Goal: Task Accomplishment & Management: Manage account settings

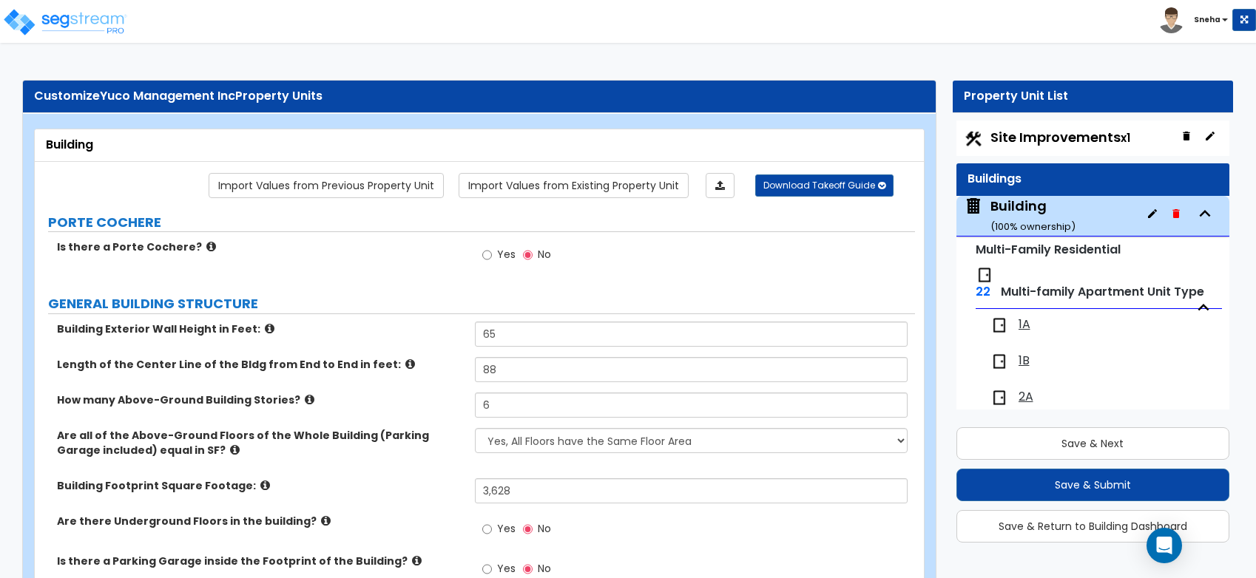
select select "7"
select select "1"
select select "2"
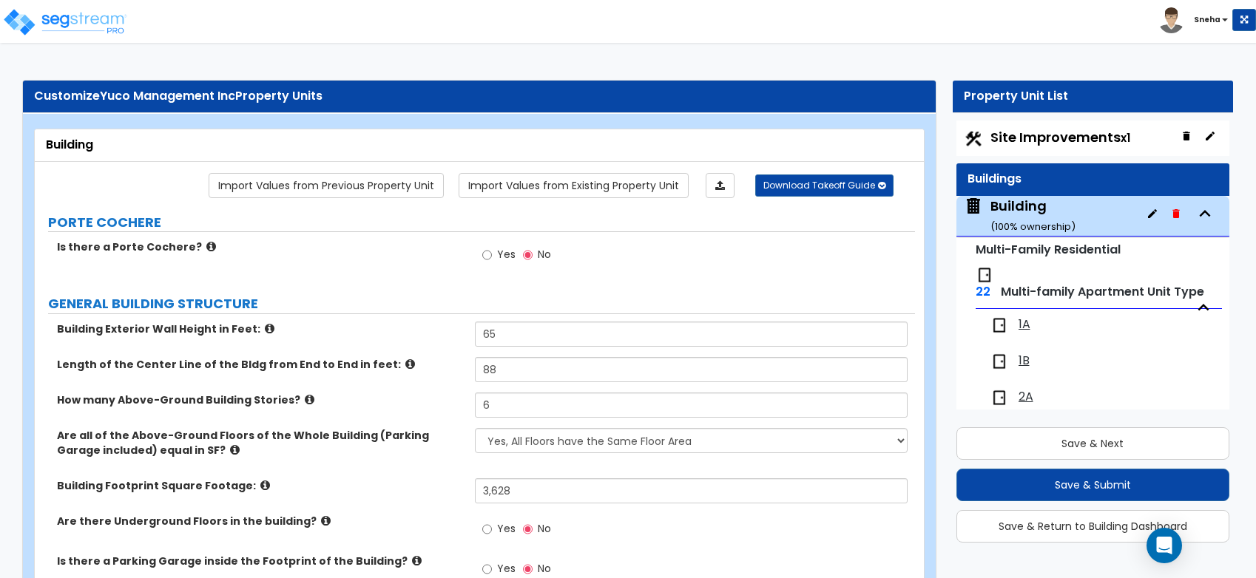
select select "2"
select select "1"
select select "2"
select select "1"
select select "4"
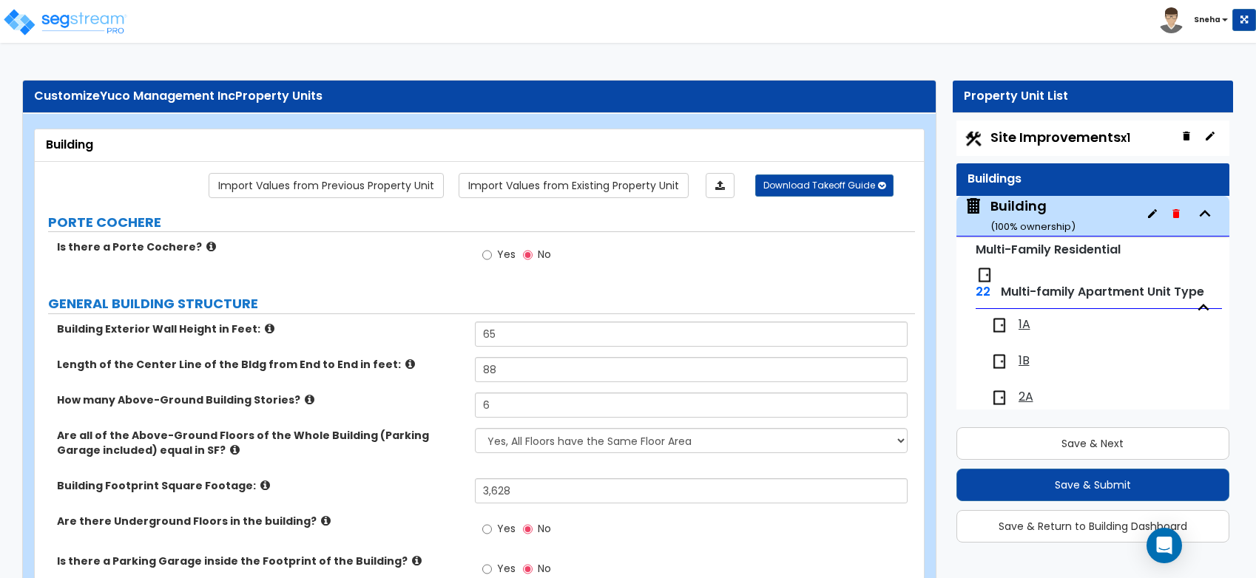
select select "3"
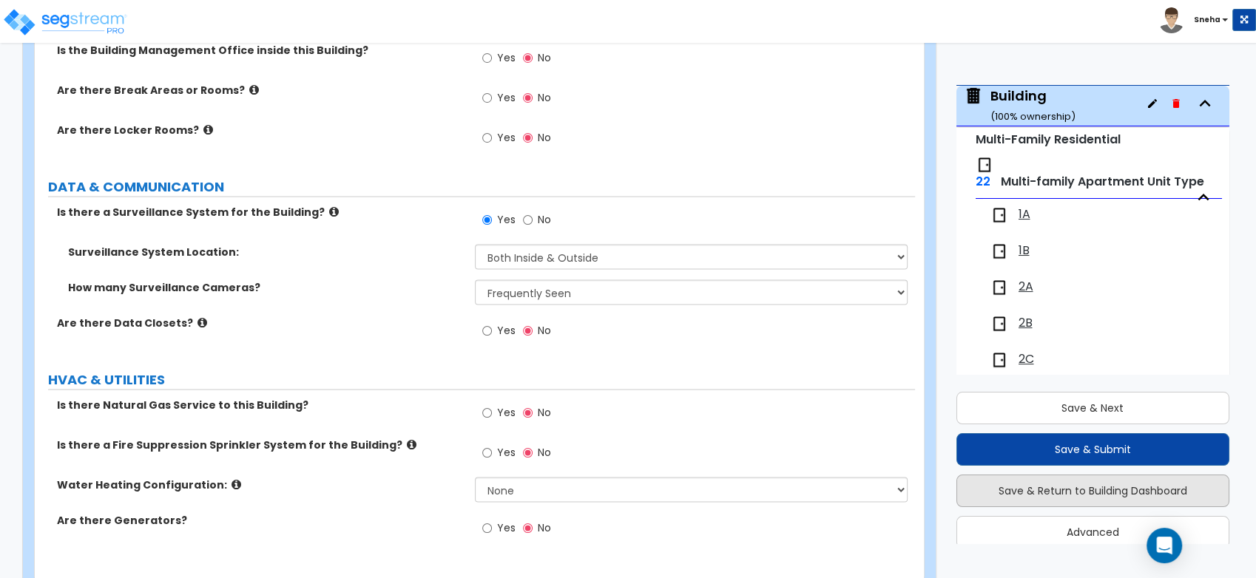
scroll to position [54, 0]
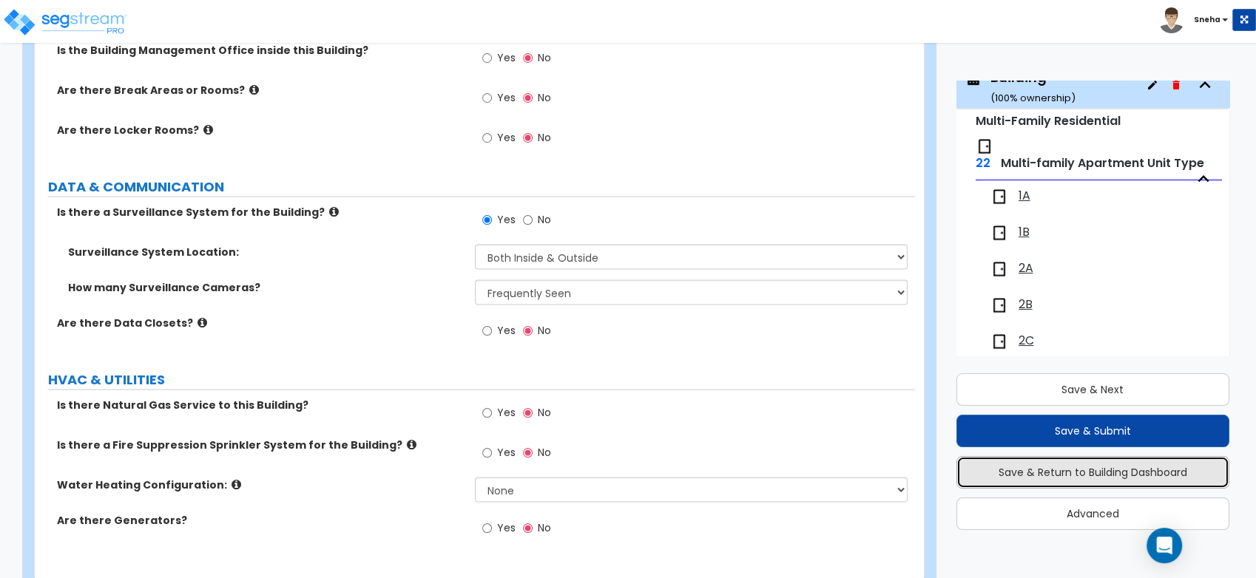
click at [1117, 464] on button "Save & Return to Building Dashboard" at bounding box center [1093, 472] width 274 height 33
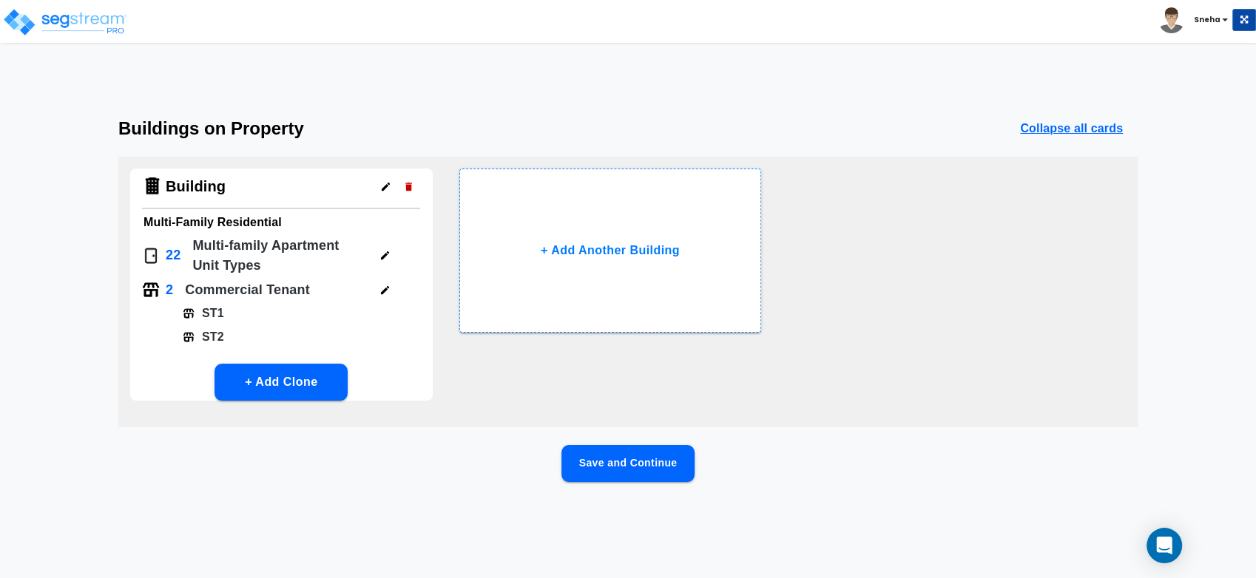
scroll to position [0, 0]
